Goal: Information Seeking & Learning: Learn about a topic

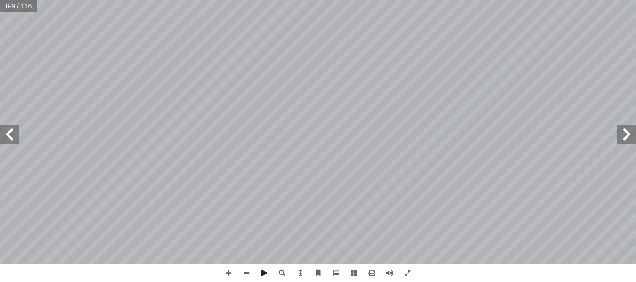
click at [487, 86] on html "الصفحة الرئيسية الصف الأول الصف الثاني الصف الثالث الصف الرابع الصف الخامس الصف…" at bounding box center [318, 43] width 636 height 86
click at [13, 132] on span at bounding box center [9, 134] width 19 height 19
click at [559, 123] on div "6 ٌ د � ح آ ا ٌ رات َ ش َ ع ٌ ت � ئ ِ م ف � ل آ د ال� � ح آ ا ٩ ٩ ٩ ١ ٠ ٠ ٠ ١ ل…" at bounding box center [318, 132] width 636 height 264
click at [625, 141] on span at bounding box center [626, 134] width 19 height 19
click at [375, 86] on html "الصفحة الرئيسية الصف الأول الصف الثاني الصف الثالث الصف الرابع الصف الخامس الصف…" at bounding box center [318, 43] width 636 height 86
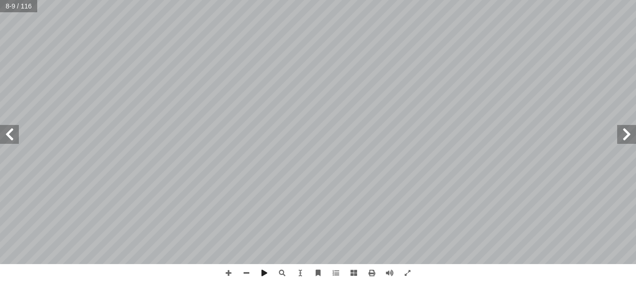
click at [18, 140] on span at bounding box center [9, 134] width 19 height 19
